Goal: Check status: Check status

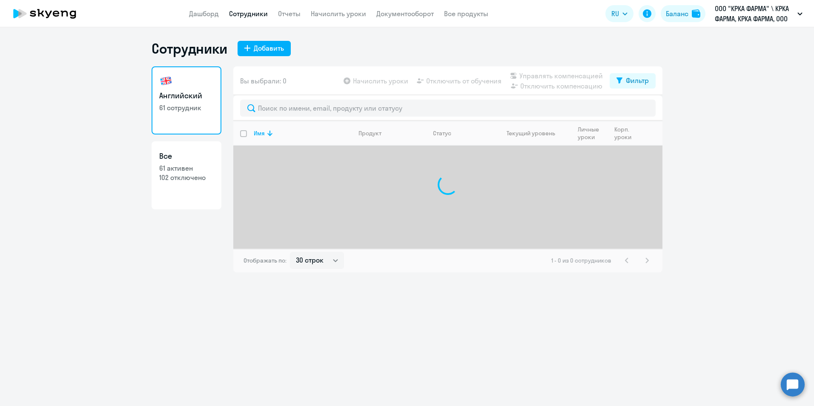
select select "30"
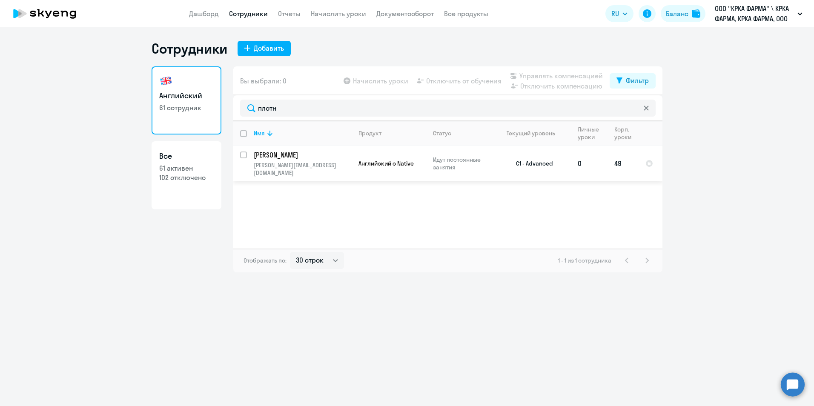
type input "плотн"
click at [312, 157] on p "[PERSON_NAME]" at bounding box center [302, 154] width 96 height 9
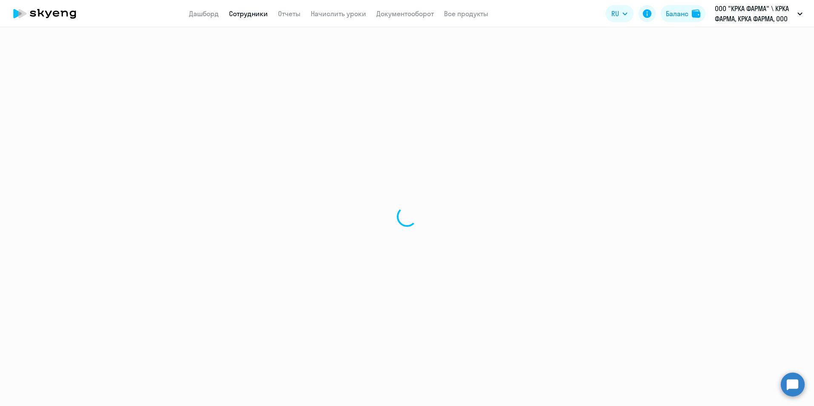
select select "english"
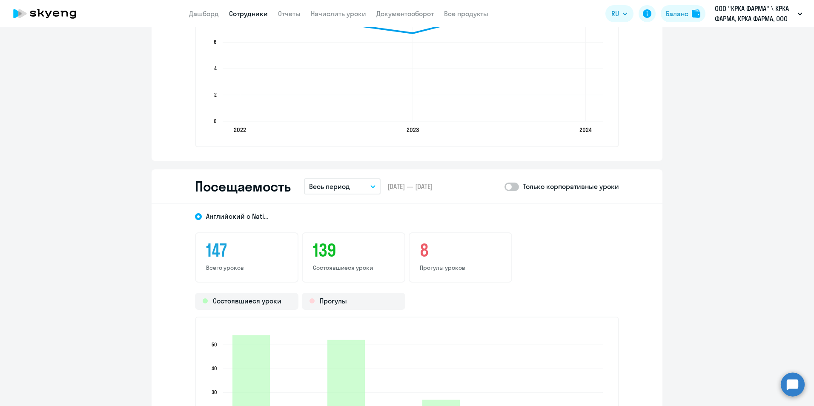
scroll to position [894, 0]
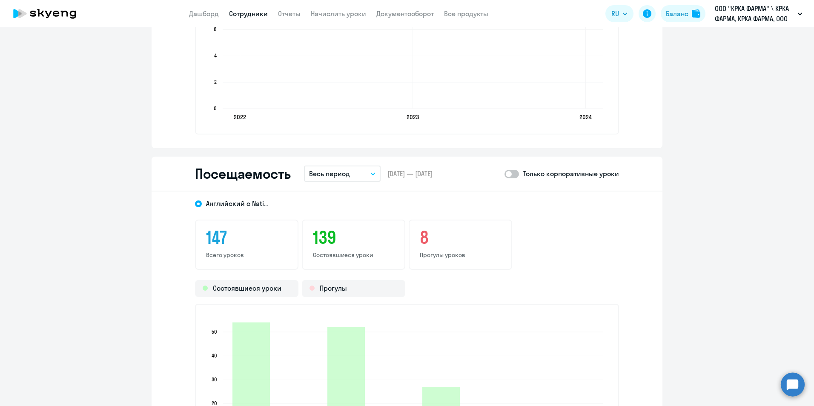
click at [513, 174] on span at bounding box center [511, 174] width 14 height 9
click at [504, 174] on input "checkbox" at bounding box center [504, 174] width 0 height 0
click at [371, 175] on icon "button" at bounding box center [373, 174] width 4 height 2
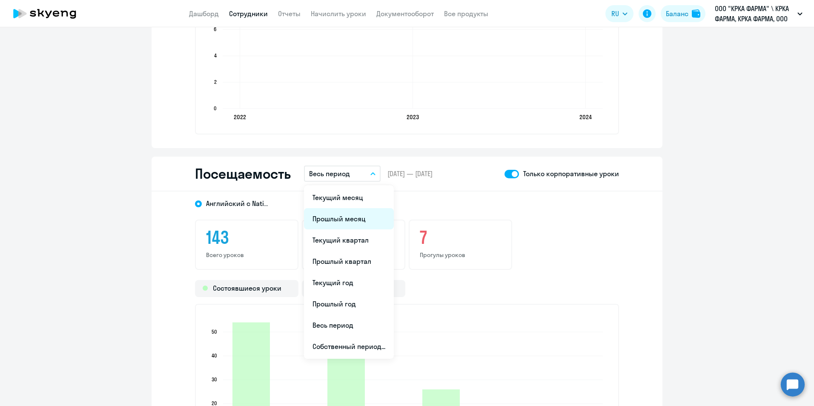
click at [355, 220] on li "Прошлый месяц" at bounding box center [349, 218] width 90 height 21
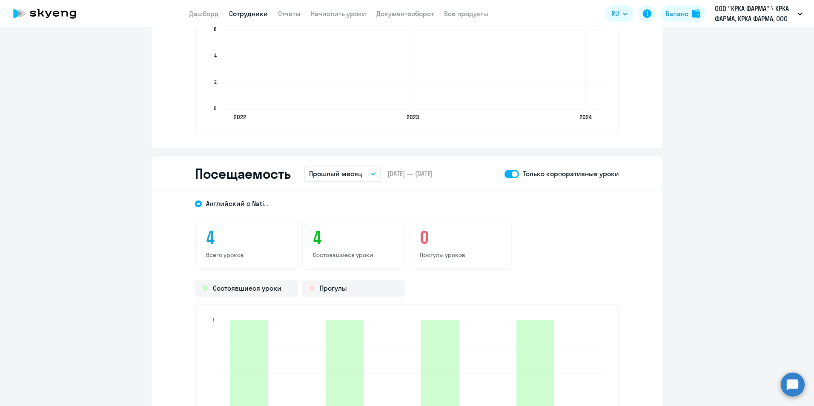
click at [371, 173] on icon "button" at bounding box center [372, 173] width 5 height 3
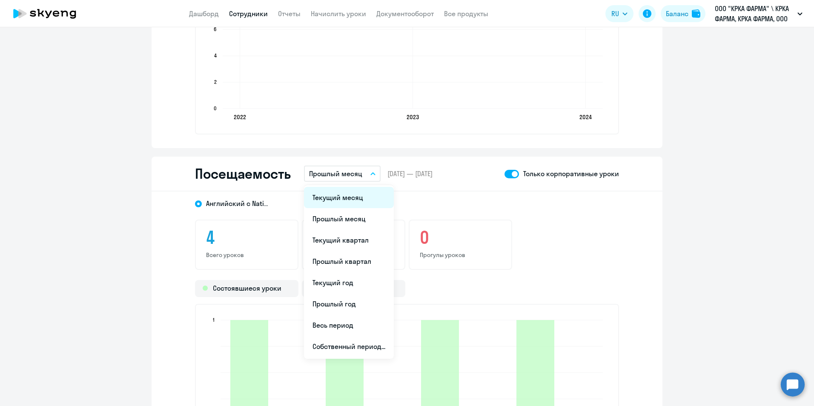
click at [354, 198] on li "Текущий месяц" at bounding box center [349, 197] width 90 height 21
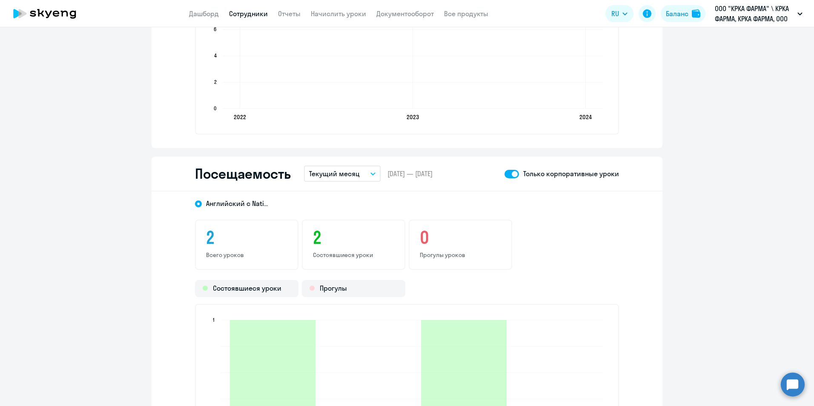
click at [371, 174] on icon "button" at bounding box center [373, 174] width 4 height 2
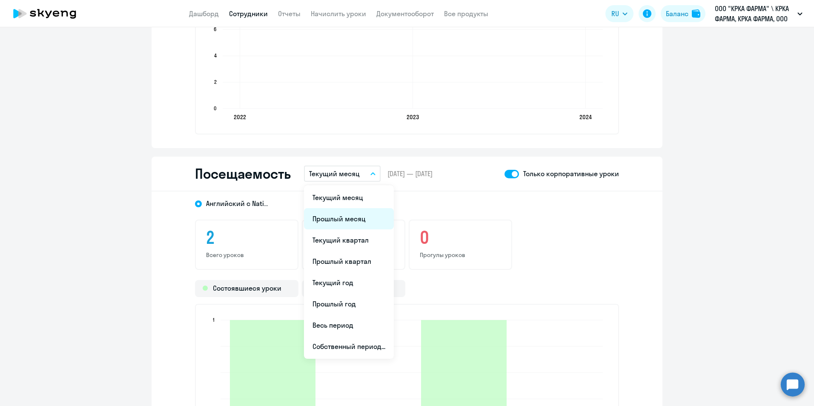
click at [358, 220] on li "Прошлый месяц" at bounding box center [349, 218] width 90 height 21
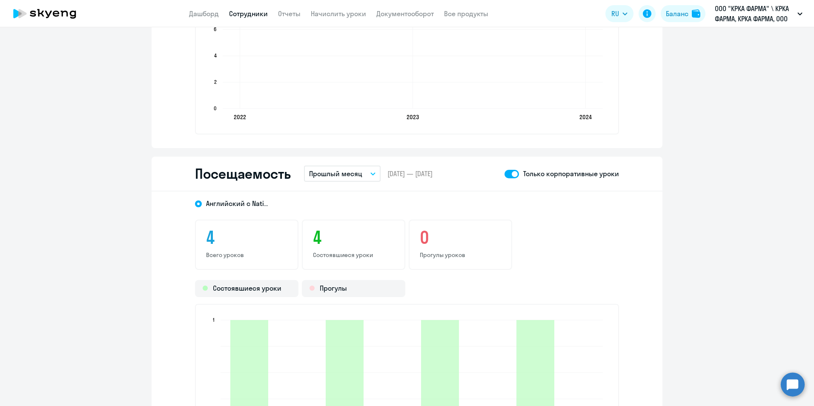
click at [371, 172] on icon "button" at bounding box center [372, 173] width 5 height 3
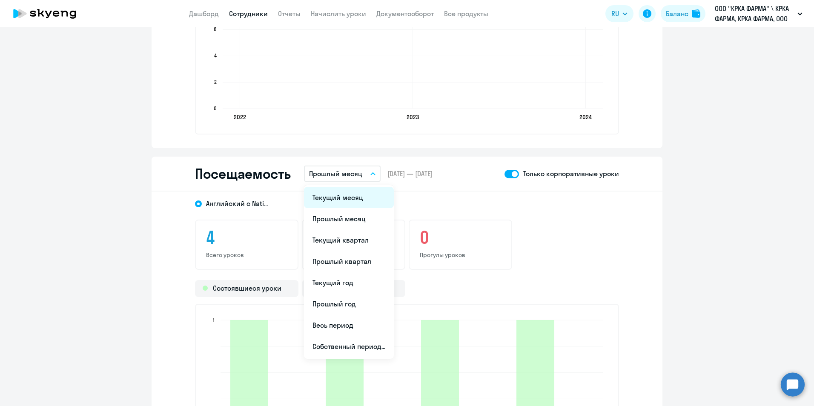
click at [359, 201] on li "Текущий месяц" at bounding box center [349, 197] width 90 height 21
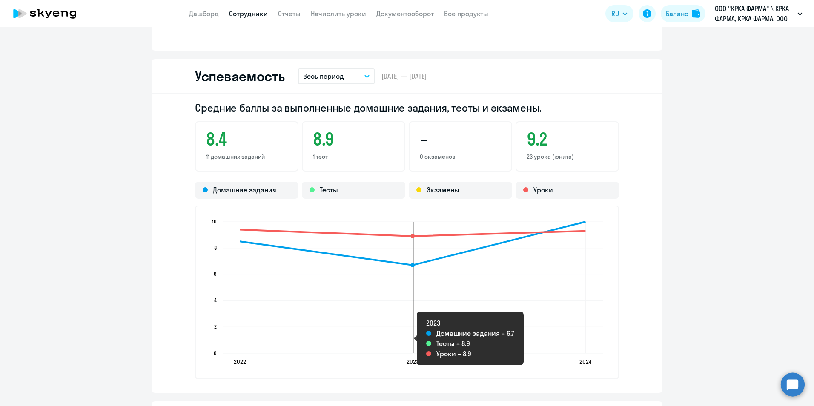
scroll to position [766, 0]
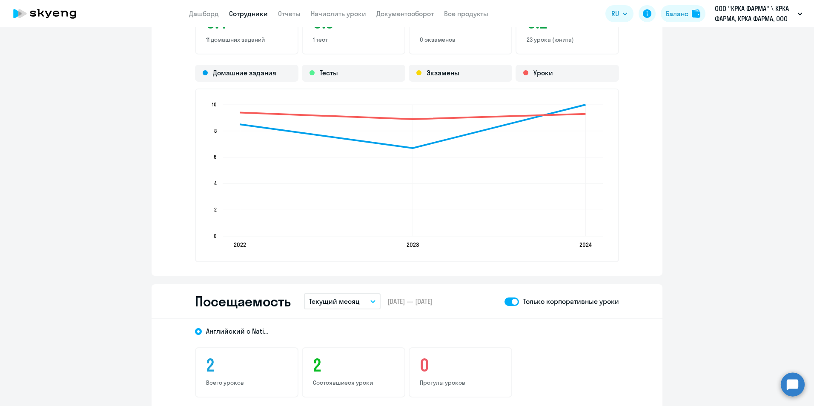
click at [505, 299] on span at bounding box center [511, 302] width 14 height 9
click at [504, 301] on input "checkbox" at bounding box center [504, 301] width 0 height 0
click at [372, 303] on button "Текущий месяц" at bounding box center [342, 301] width 77 height 16
click at [358, 345] on li "Прошлый месяц" at bounding box center [349, 346] width 90 height 21
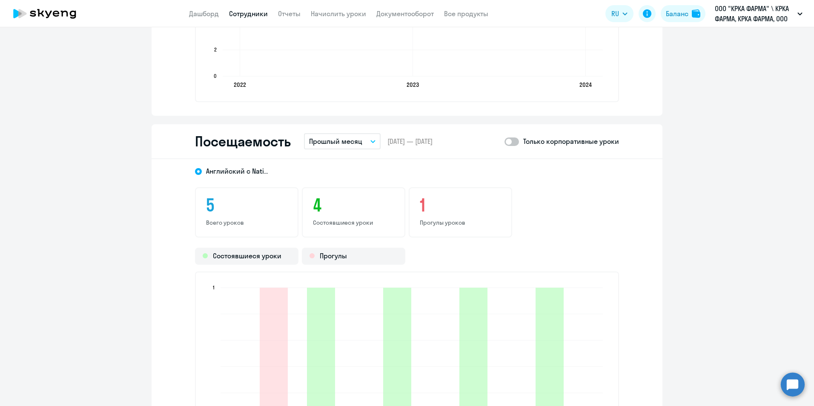
scroll to position [936, 0]
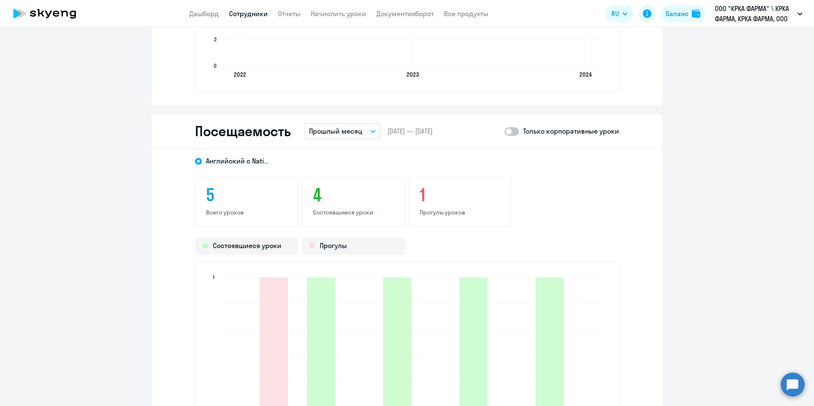
click at [514, 133] on span at bounding box center [511, 131] width 14 height 9
click at [504, 132] on input "checkbox" at bounding box center [504, 131] width 0 height 0
checkbox input "true"
